Goal: Task Accomplishment & Management: Use online tool/utility

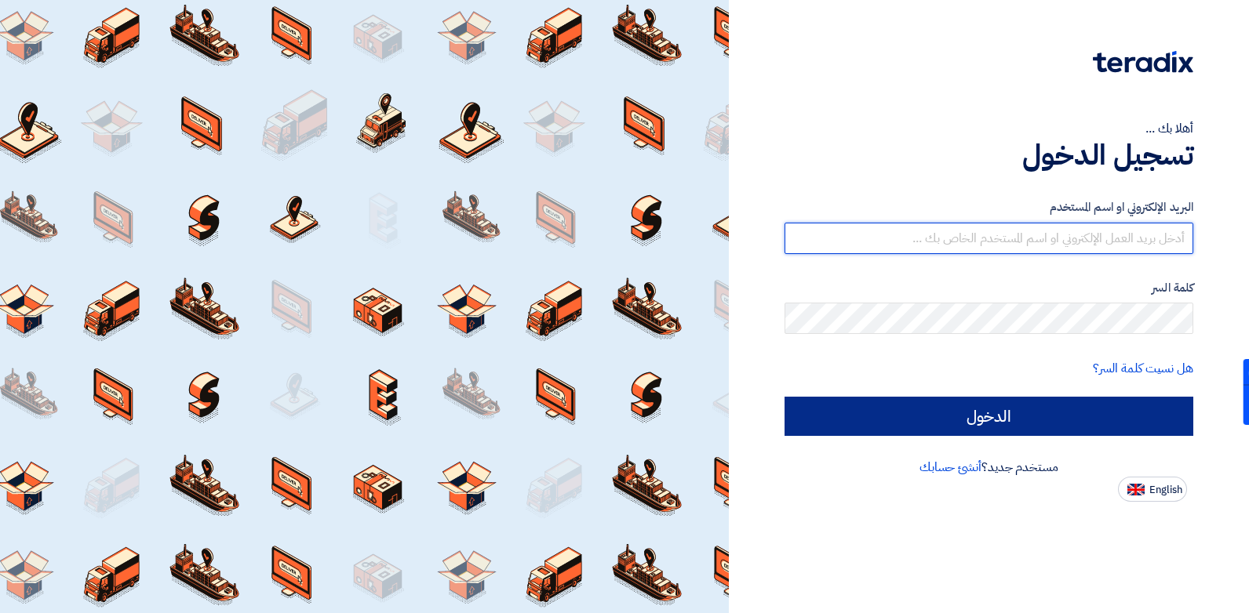
type input "[EMAIL_ADDRESS][DOMAIN_NAME]"
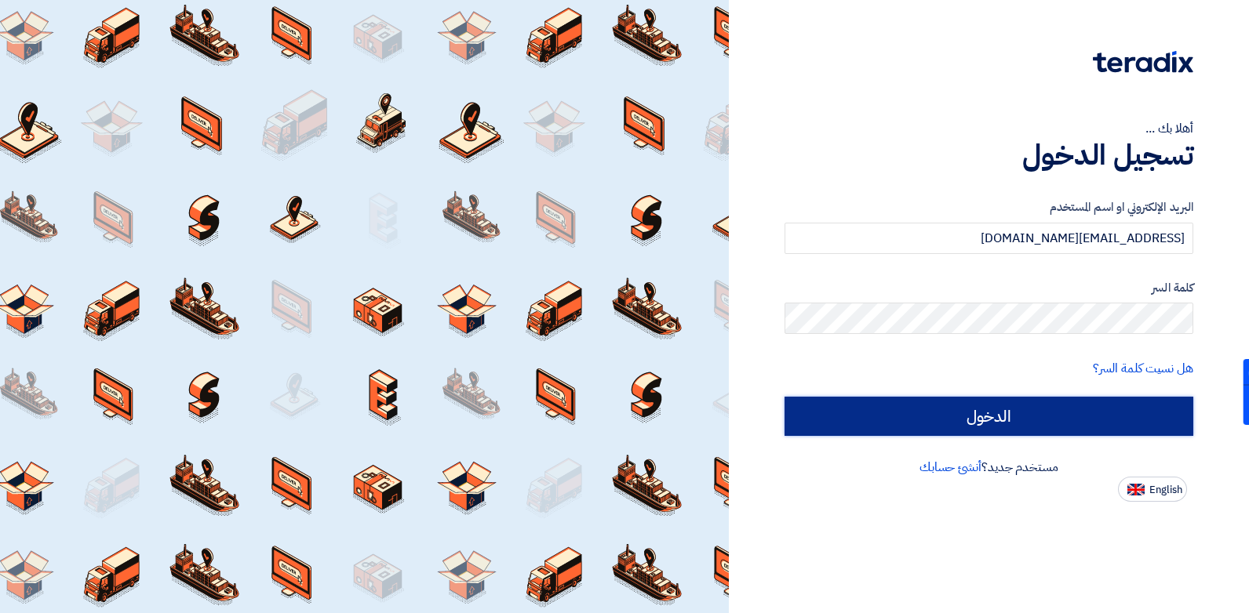
click at [882, 407] on input "الدخول" at bounding box center [988, 416] width 409 height 39
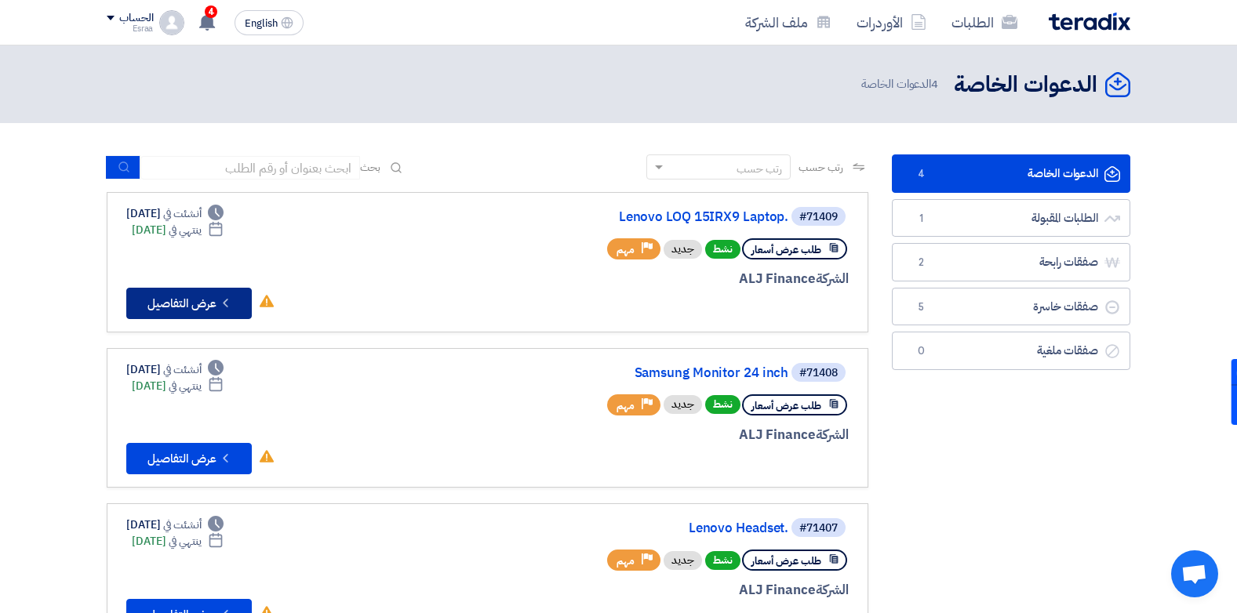
click at [183, 303] on button "Check details عرض التفاصيل" at bounding box center [188, 303] width 125 height 31
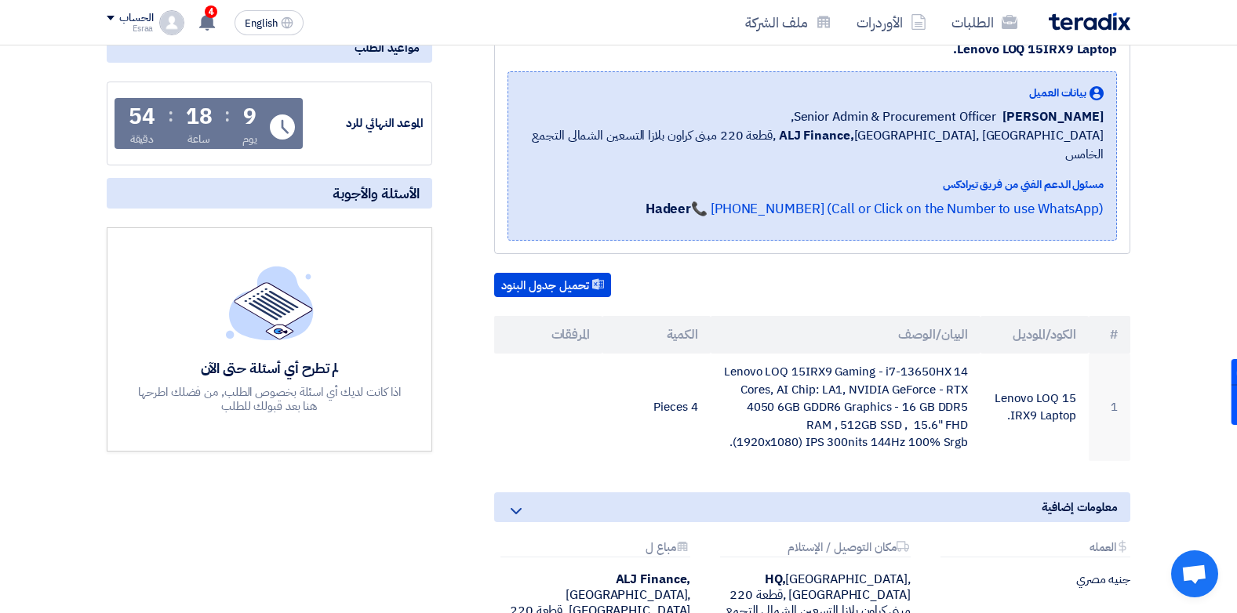
scroll to position [219, 0]
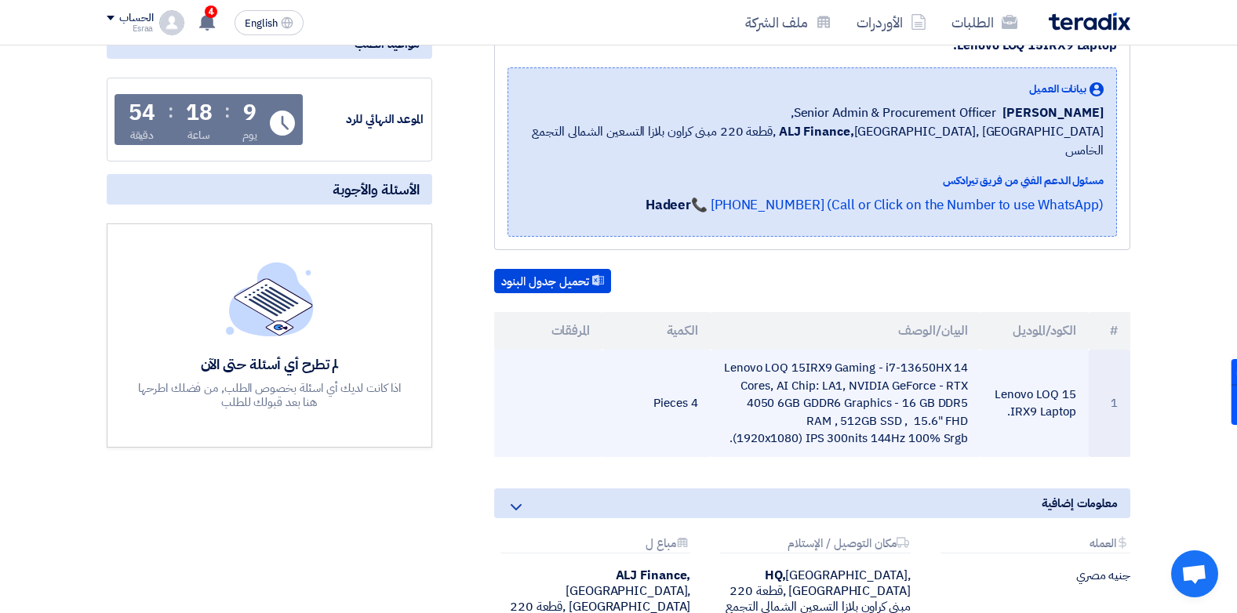
click at [970, 418] on td "Lenovo LOQ 15IRX9 Gaming - i7-13650HX 14 Cores, AI Chip: LA1, NVIDIA GeForce - …" at bounding box center [846, 403] width 271 height 107
drag, startPoint x: 970, startPoint y: 418, endPoint x: 698, endPoint y: 344, distance: 282.2
click at [698, 350] on tr "1 Lenovo LOQ 15IRX9 Laptop. Lenovo LOQ 15IRX9 Gaming - i7-13650HX 14 Cores, AI …" at bounding box center [812, 403] width 636 height 107
drag, startPoint x: 698, startPoint y: 344, endPoint x: 747, endPoint y: 351, distance: 49.9
click at [748, 351] on td "Lenovo LOQ 15IRX9 Gaming - i7-13650HX 14 Cores, AI Chip: LA1, NVIDIA GeForce - …" at bounding box center [846, 403] width 271 height 107
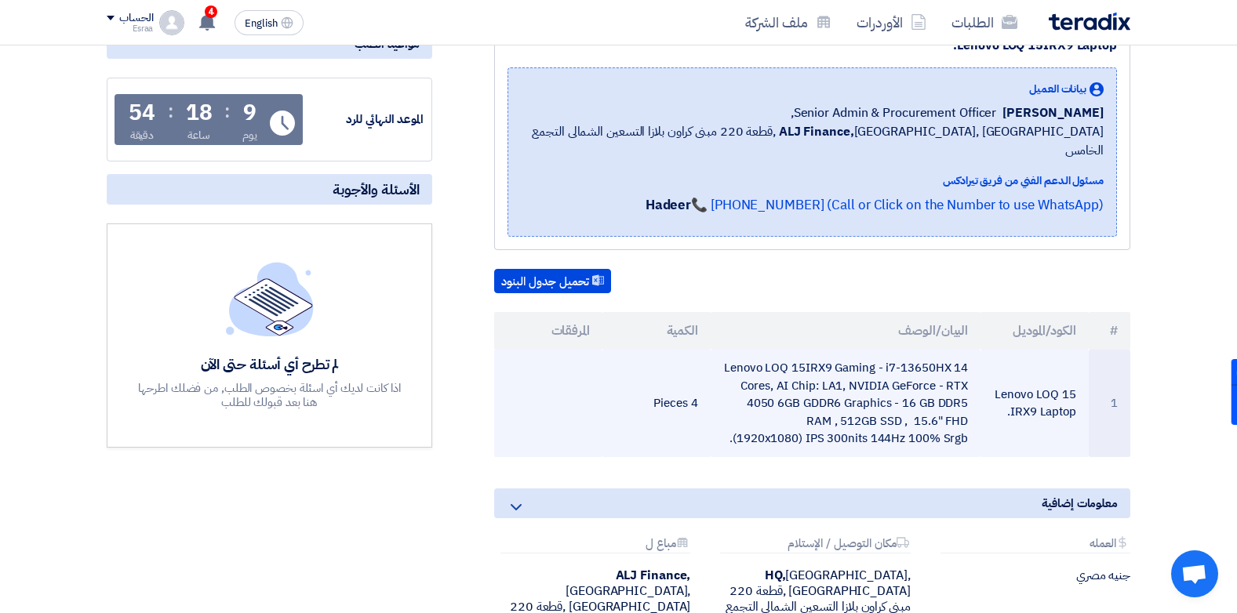
drag, startPoint x: 725, startPoint y: 348, endPoint x: 964, endPoint y: 418, distance: 248.4
click at [964, 418] on td "Lenovo LOQ 15IRX9 Gaming - i7-13650HX 14 Cores, AI Chip: LA1, NVIDIA GeForce - …" at bounding box center [846, 403] width 271 height 107
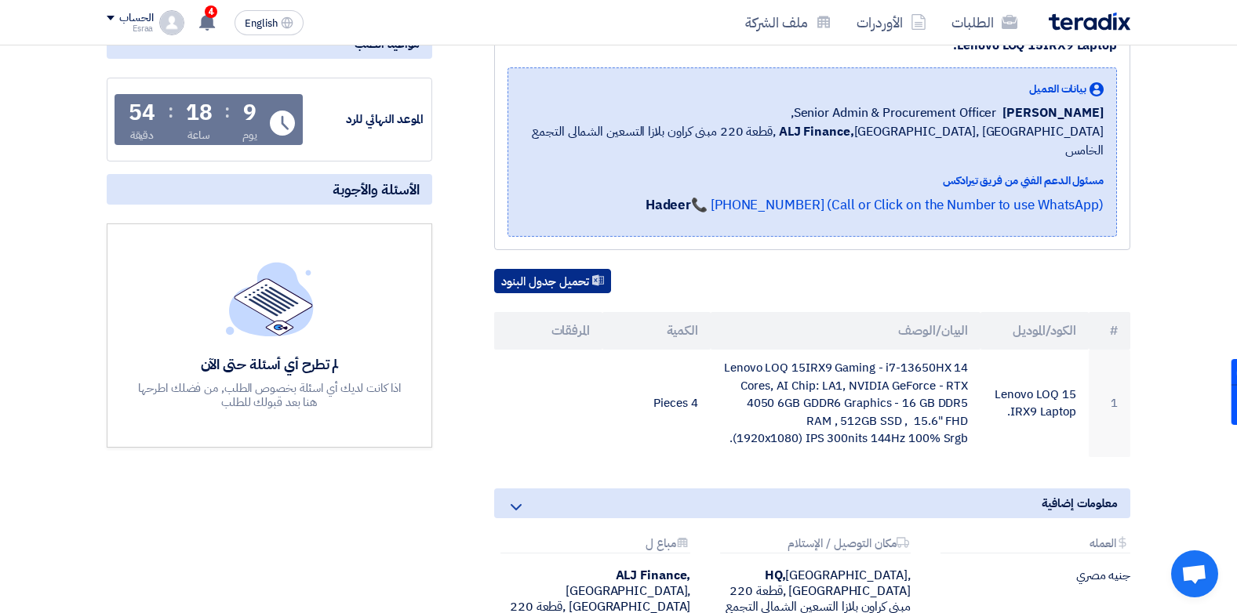
click at [548, 269] on button "تحميل جدول البنود" at bounding box center [552, 281] width 117 height 25
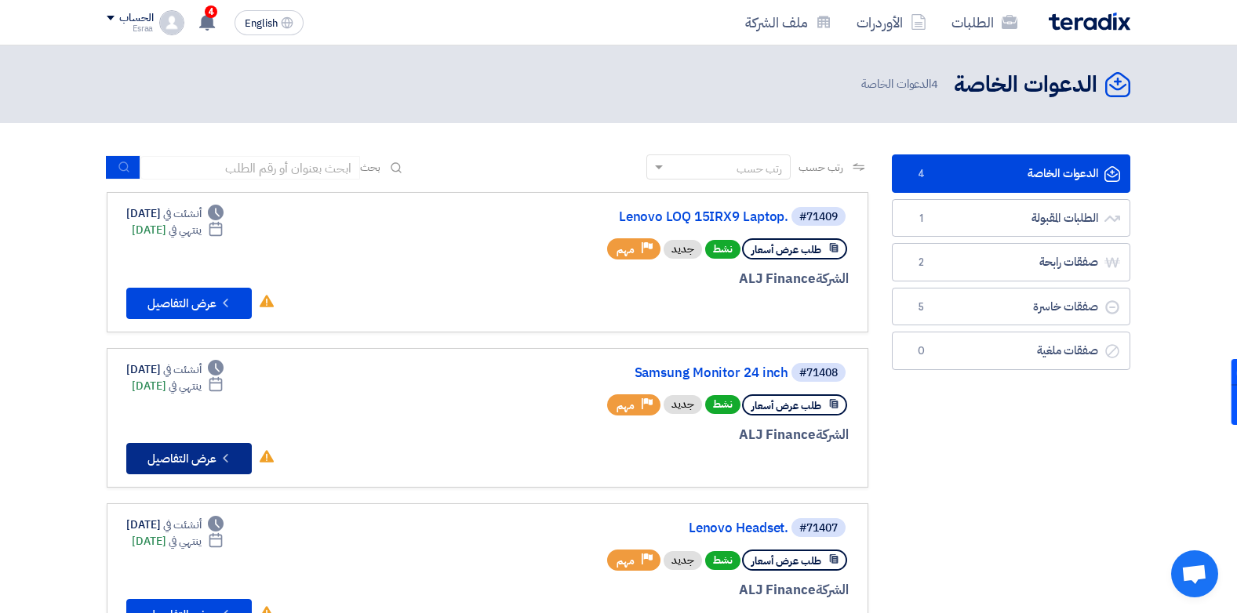
click at [220, 450] on button "Check details عرض التفاصيل" at bounding box center [188, 458] width 125 height 31
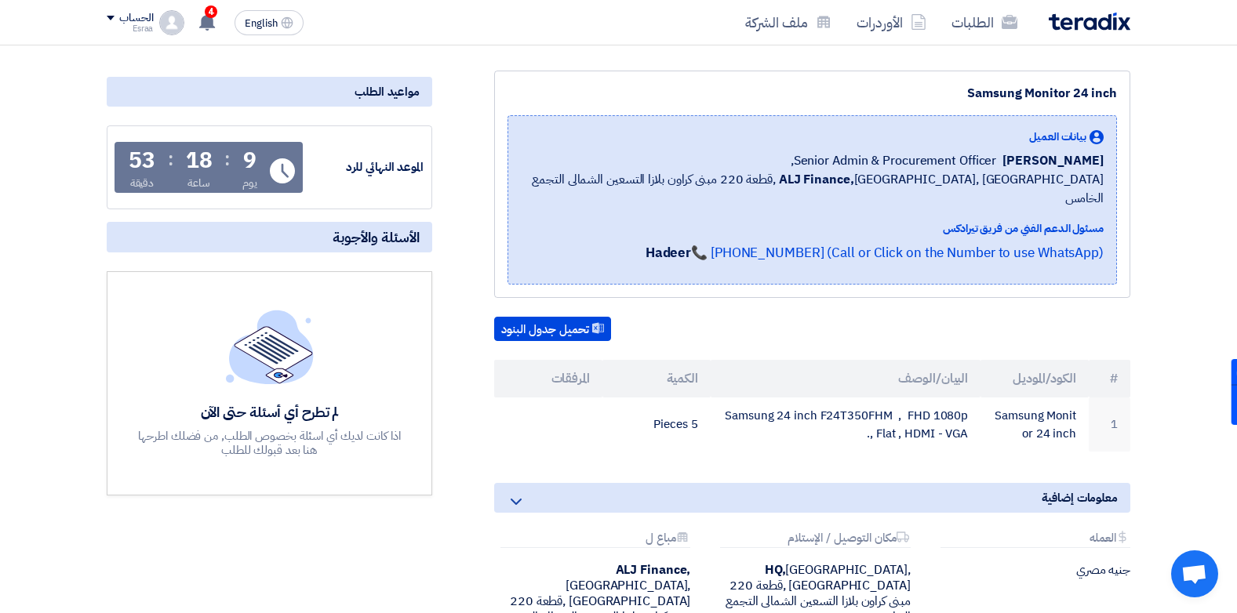
scroll to position [180, 0]
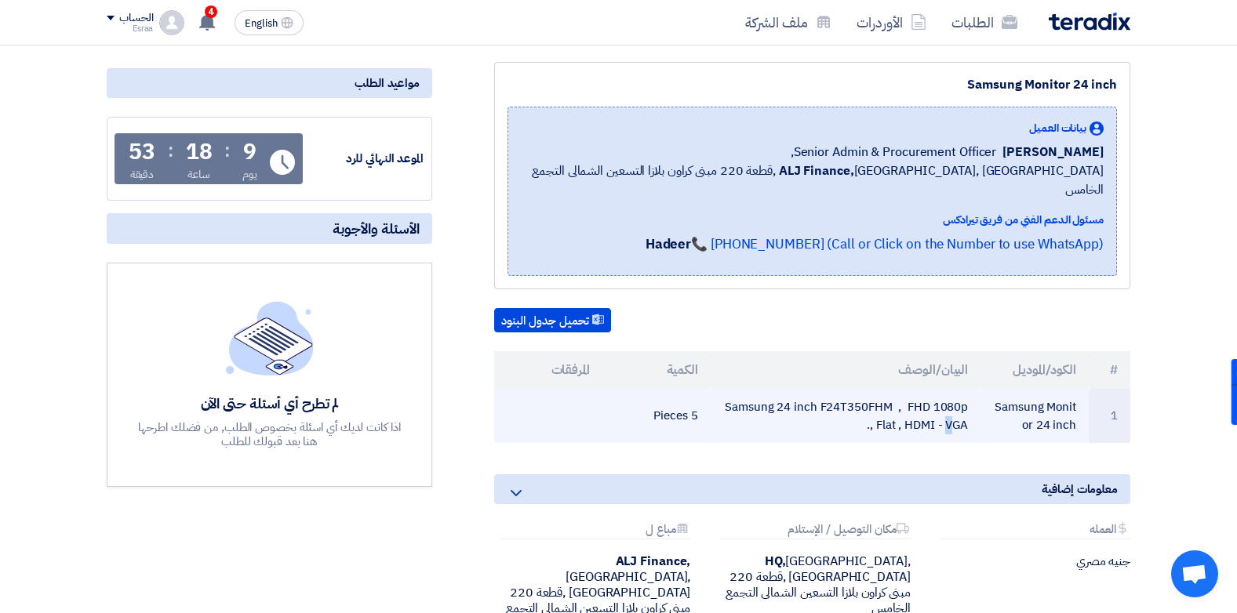
drag, startPoint x: 972, startPoint y: 411, endPoint x: 709, endPoint y: 397, distance: 263.1
click at [709, 397] on tr "1 Samsung Monitor 24 inch Samsung 24 inch F24T350FHM , FHD 1080p , Flat , HDMI …" at bounding box center [812, 416] width 636 height 54
click at [709, 397] on td "5 Pieces" at bounding box center [656, 416] width 108 height 54
drag, startPoint x: 727, startPoint y: 387, endPoint x: 980, endPoint y: 392, distance: 252.6
click at [980, 392] on td "Samsung 24 inch F24T350FHM , FHD 1080p , Flat , HDMI - VGA." at bounding box center [846, 416] width 271 height 54
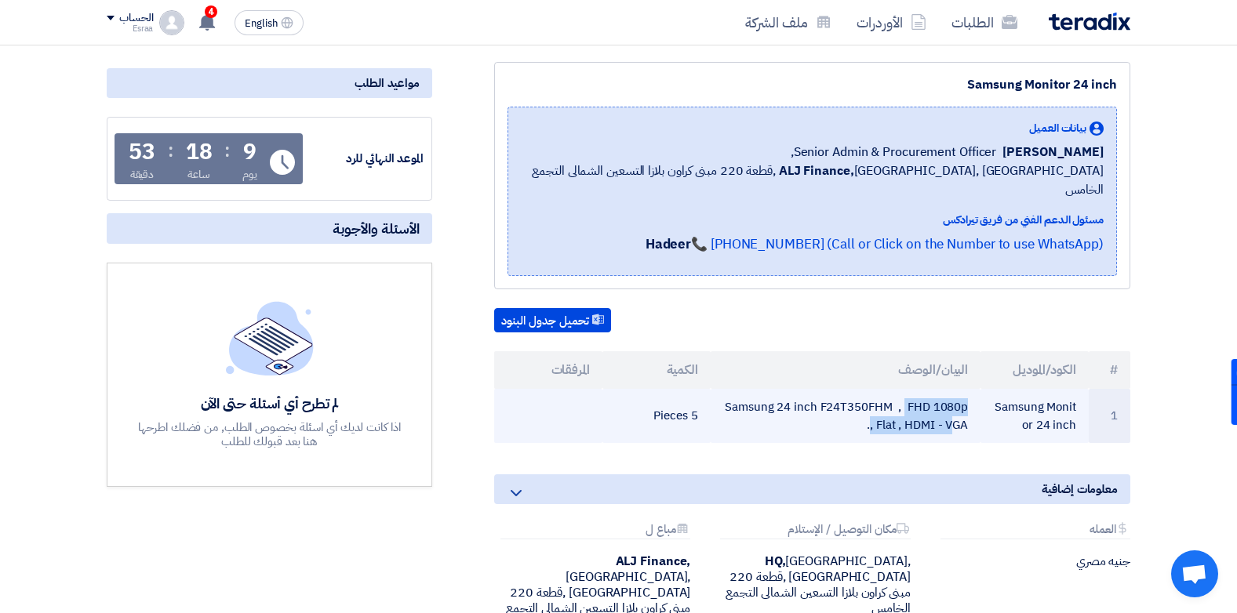
drag, startPoint x: 980, startPoint y: 392, endPoint x: 804, endPoint y: 384, distance: 175.8
click at [804, 389] on td "Samsung 24 inch F24T350FHM , FHD 1080p , Flat , HDMI - VGA." at bounding box center [846, 416] width 271 height 54
drag, startPoint x: 804, startPoint y: 384, endPoint x: 802, endPoint y: 404, distance: 19.7
click at [802, 404] on td "Samsung 24 inch F24T350FHM , FHD 1080p , Flat , HDMI - VGA." at bounding box center [846, 416] width 271 height 54
drag, startPoint x: 727, startPoint y: 388, endPoint x: 973, endPoint y: 385, distance: 246.3
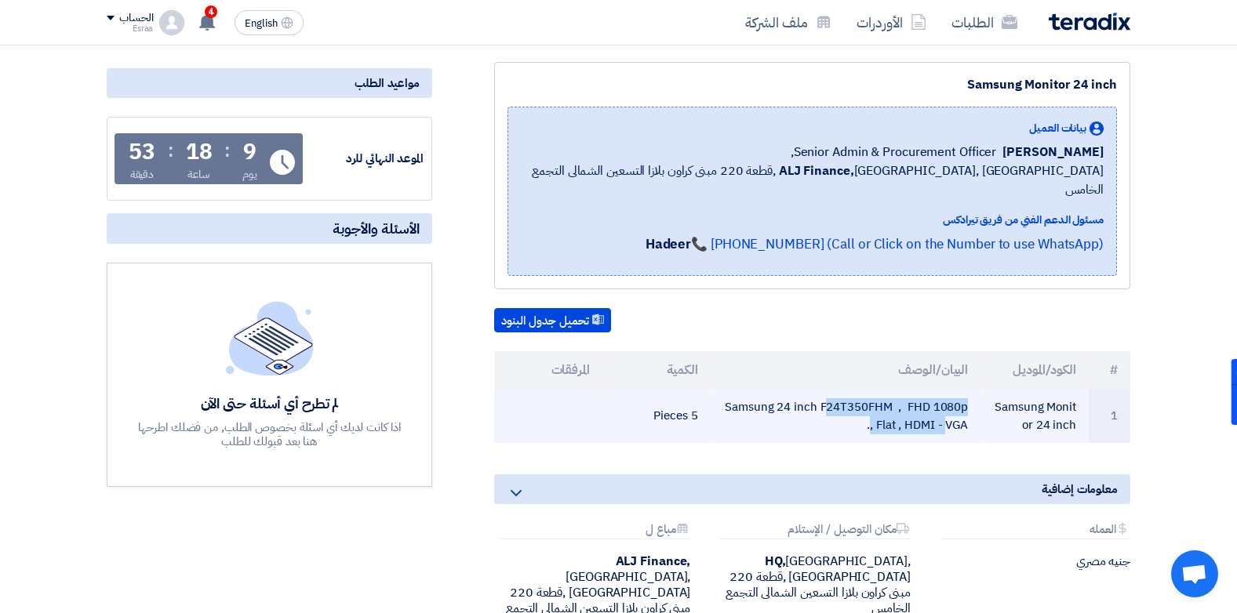
click at [973, 389] on td "Samsung 24 inch F24T350FHM , FHD 1080p , Flat , HDMI - VGA." at bounding box center [846, 416] width 271 height 54
copy td "Samsung 24 inch F24T350FHM , FHD 1080p"
click at [968, 402] on td "Samsung 24 inch F24T350FHM , FHD 1080p , Flat , HDMI - VGA." at bounding box center [846, 416] width 271 height 54
drag, startPoint x: 968, startPoint y: 402, endPoint x: 884, endPoint y: 410, distance: 84.4
click at [884, 410] on td "Samsung 24 inch F24T350FHM , FHD 1080p , Flat , HDMI - VGA." at bounding box center [846, 416] width 271 height 54
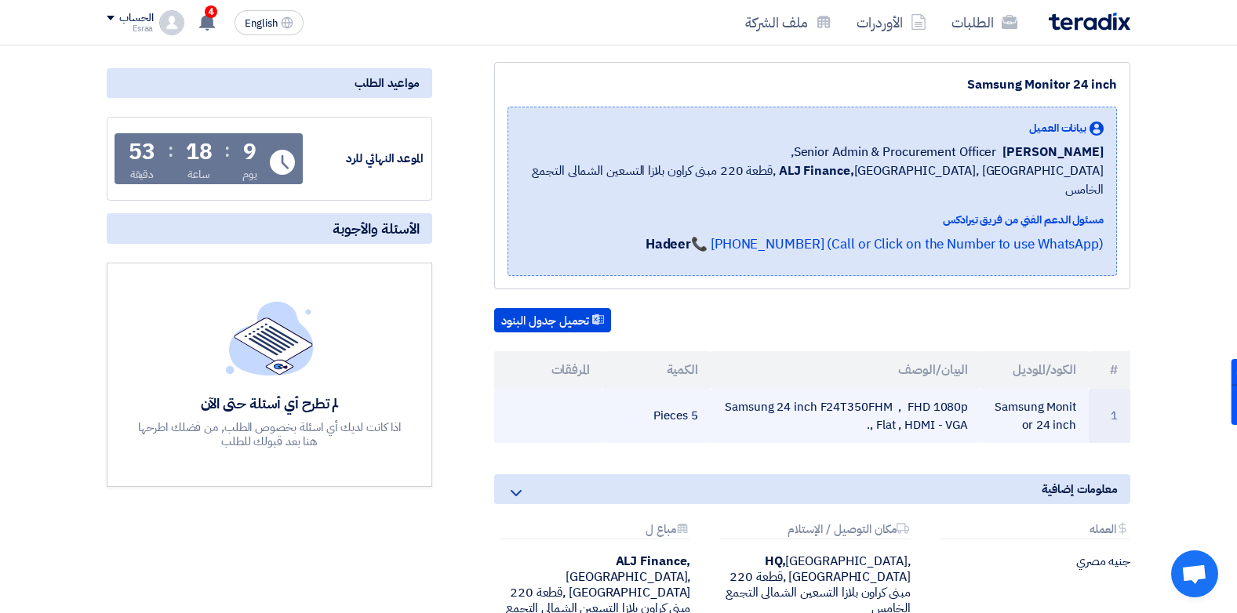
copy td "Flat , HDMI - VGA"
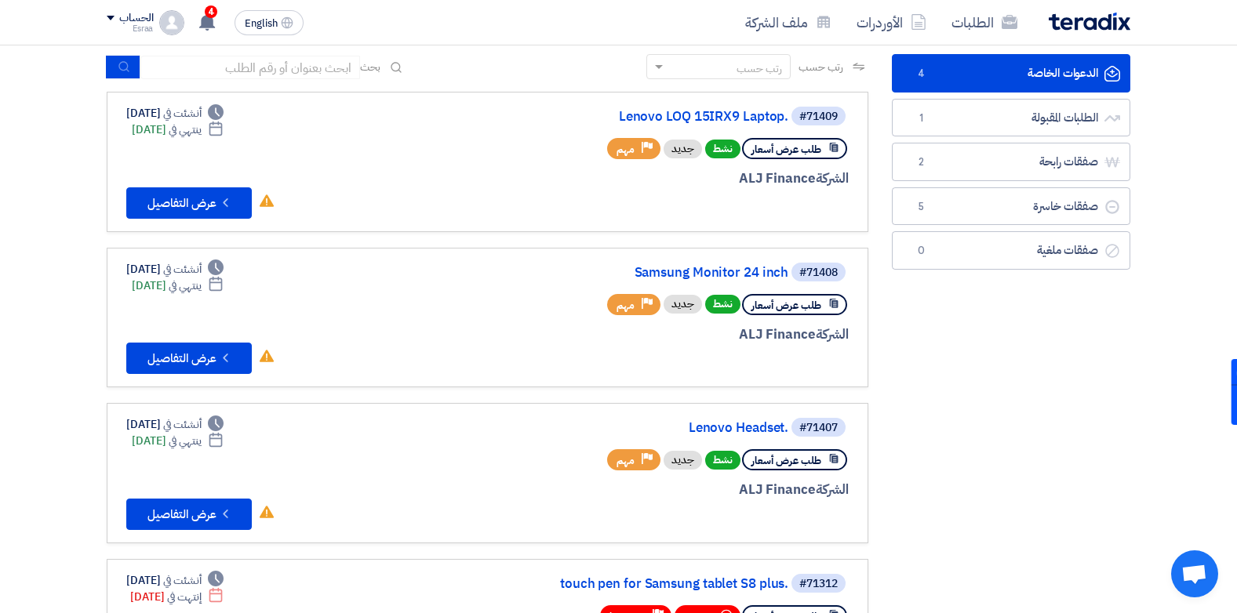
scroll to position [126, 0]
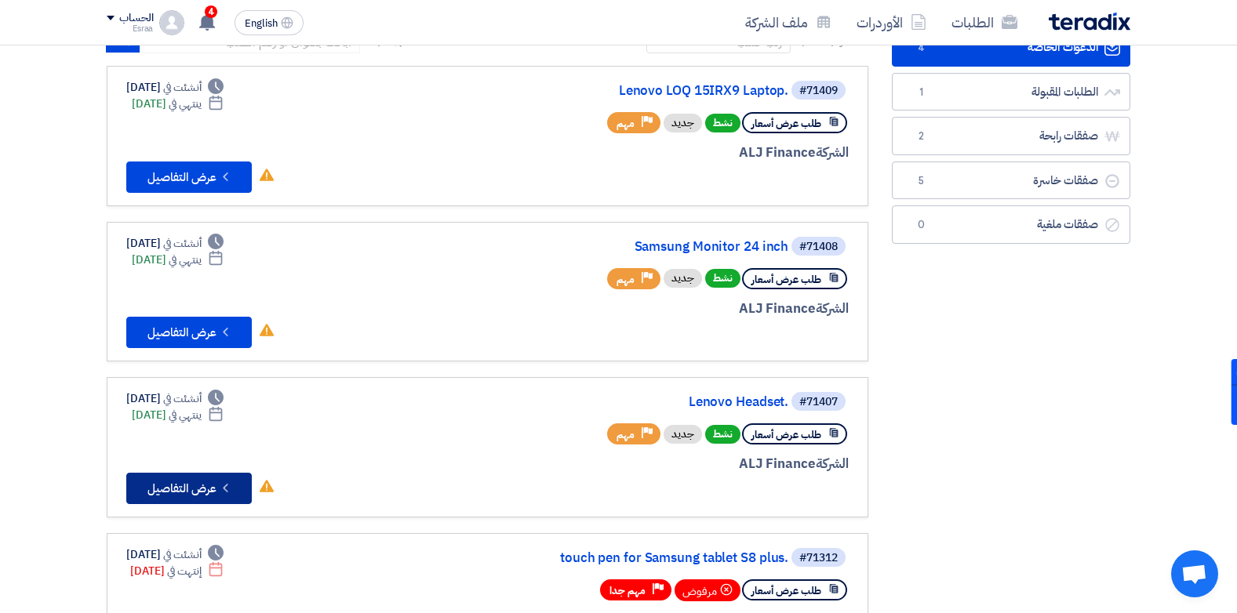
click at [197, 483] on button "Check details عرض التفاصيل" at bounding box center [188, 488] width 125 height 31
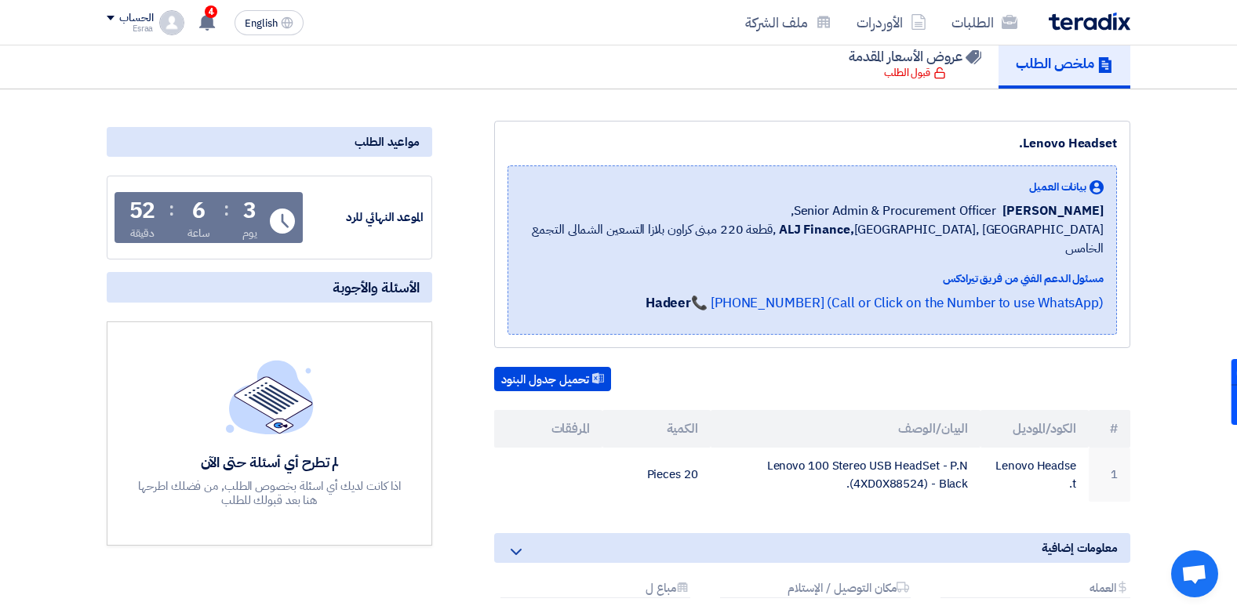
scroll to position [175, 0]
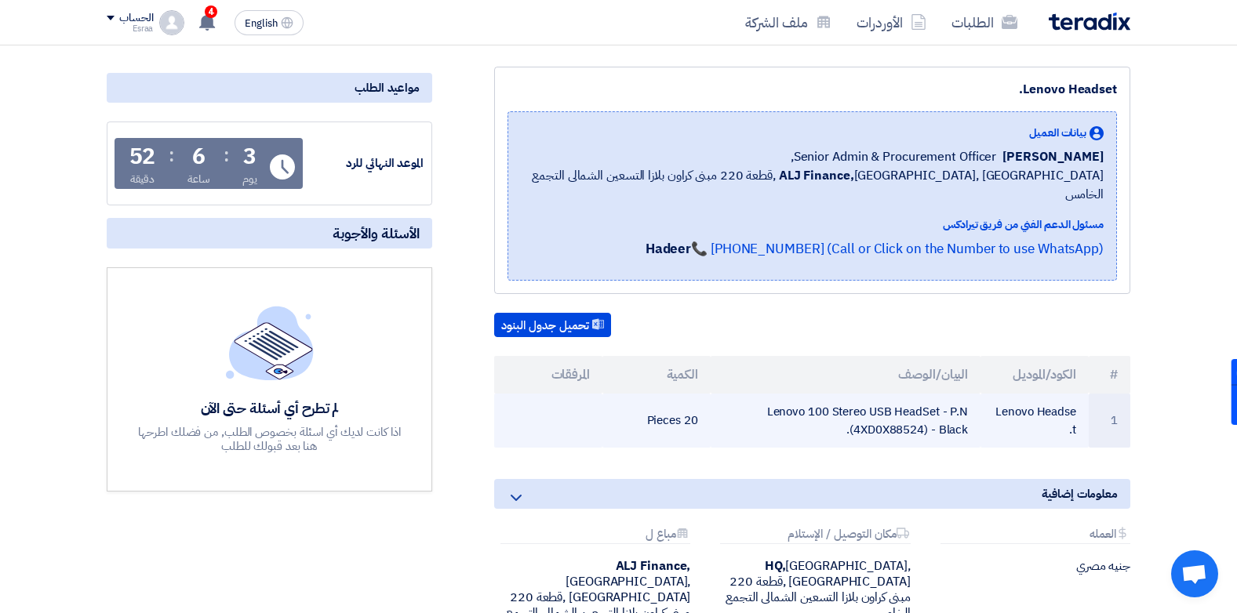
click at [970, 414] on td "Lenovo 100 Stereo USB HeadSet - P.N (4XD0X88524) - Black." at bounding box center [846, 421] width 271 height 54
drag, startPoint x: 970, startPoint y: 414, endPoint x: 783, endPoint y: 384, distance: 189.0
click at [783, 394] on td "Lenovo 100 Stereo USB HeadSet - P.N (4XD0X88524) - Black." at bounding box center [846, 421] width 271 height 54
copy td "Lenovo 100 Stereo USB HeadSet - P.N (4XD0X88524) - Black"
